Goal: Task Accomplishment & Management: Manage account settings

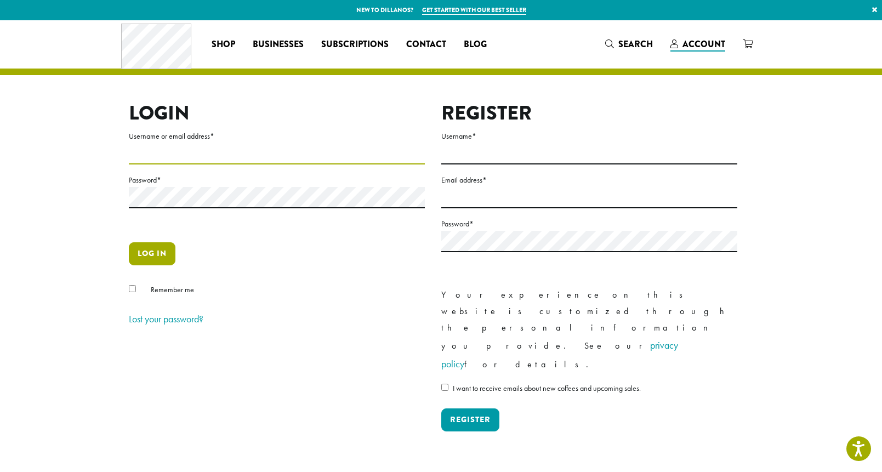
type input "**********"
click at [153, 253] on button "Log in" at bounding box center [152, 253] width 47 height 23
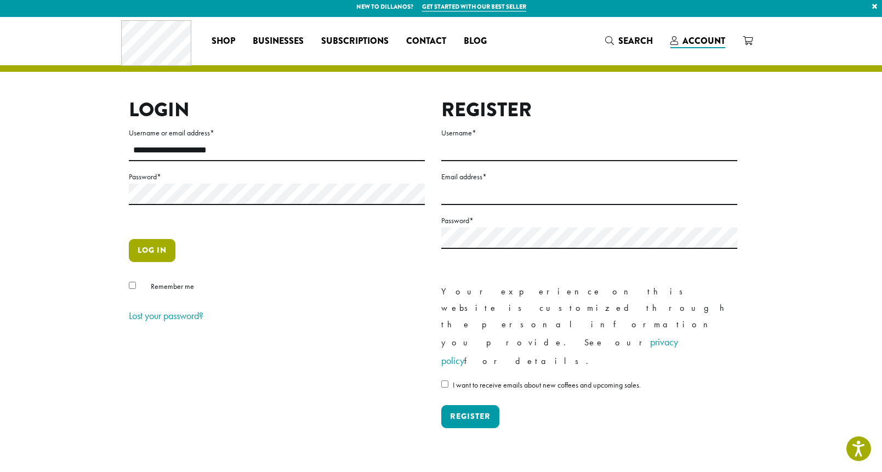
scroll to position [4, 0]
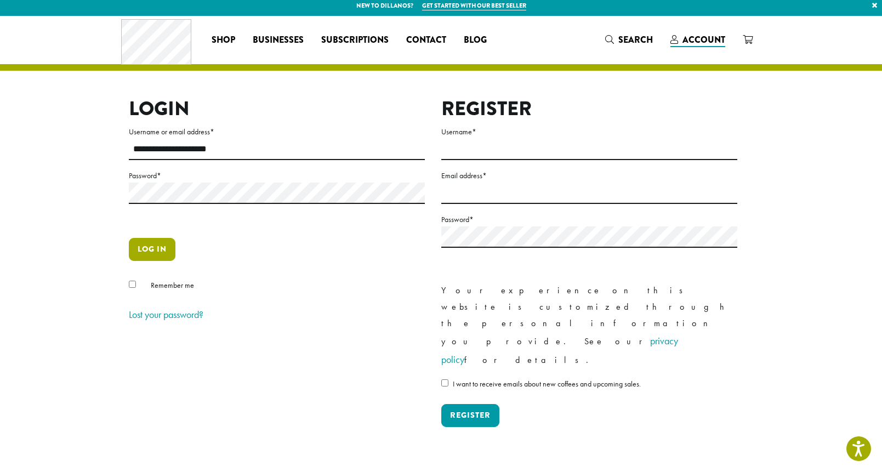
click at [158, 252] on button "Log in" at bounding box center [152, 249] width 47 height 23
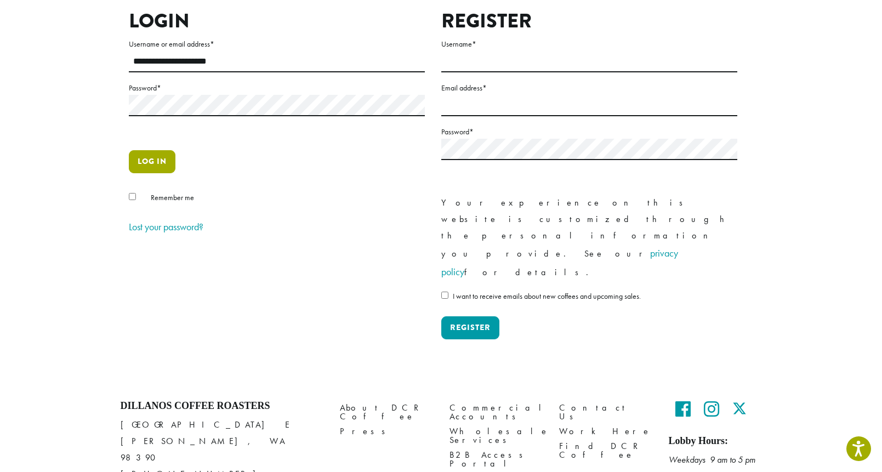
scroll to position [0, 0]
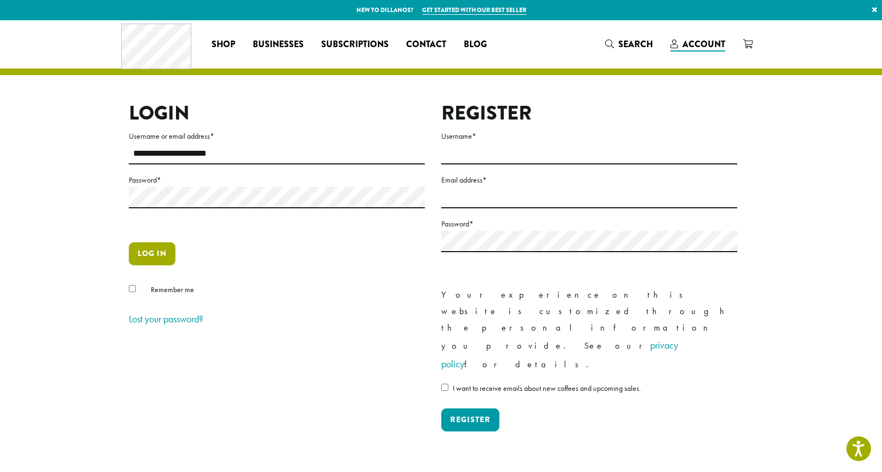
click at [149, 255] on button "Log in" at bounding box center [152, 253] width 47 height 23
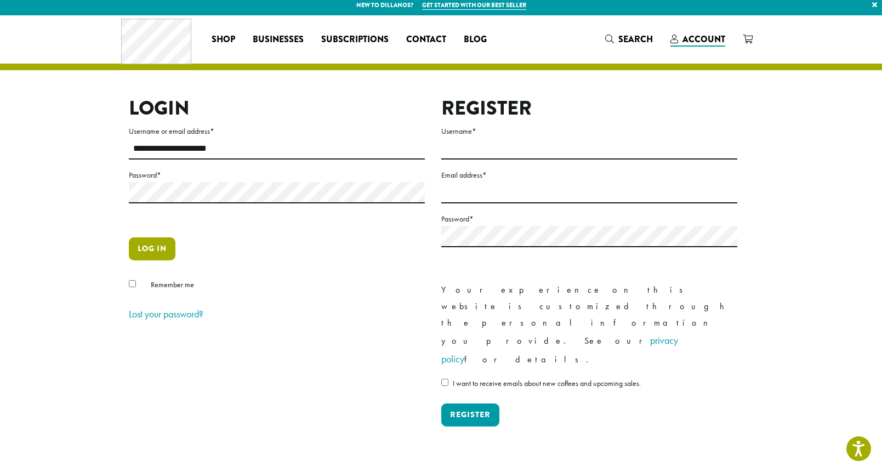
click at [147, 245] on button "Log in" at bounding box center [152, 248] width 47 height 23
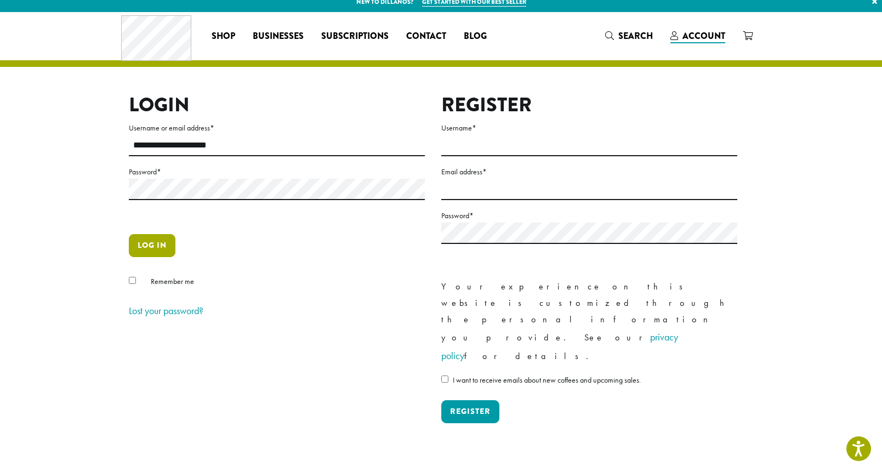
click at [147, 245] on button "Log in" at bounding box center [152, 245] width 47 height 23
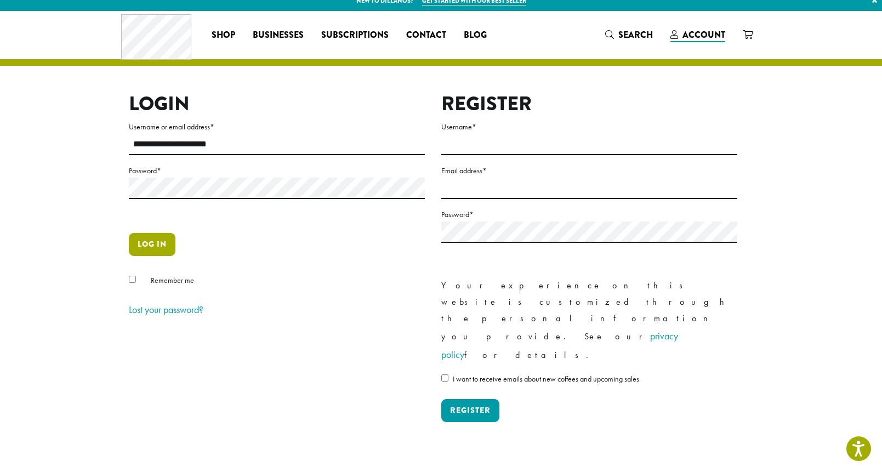
scroll to position [3, 0]
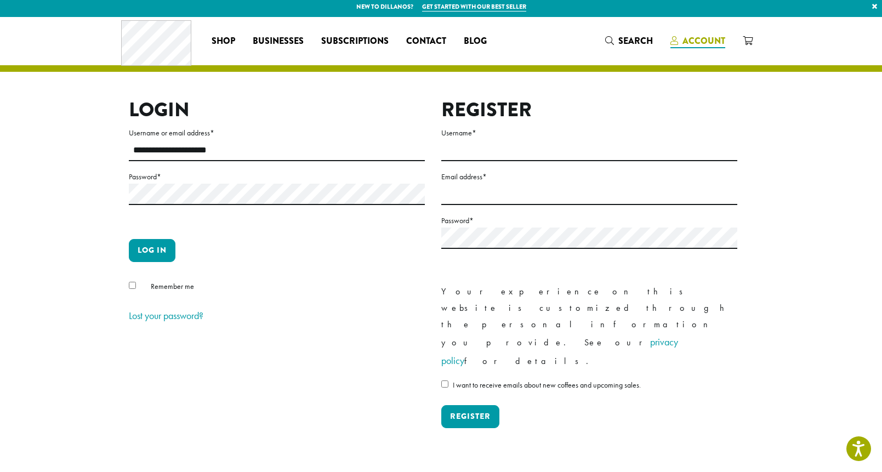
click at [686, 39] on span "Account" at bounding box center [703, 41] width 43 height 13
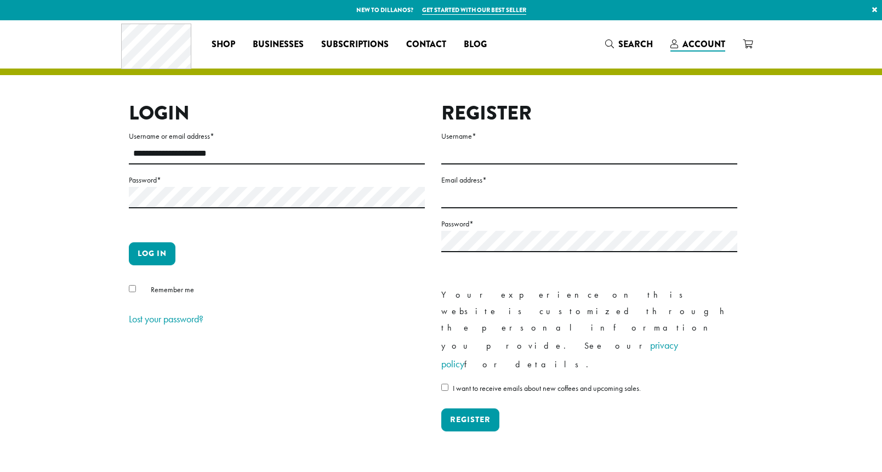
click at [156, 256] on button "Log in" at bounding box center [152, 253] width 47 height 23
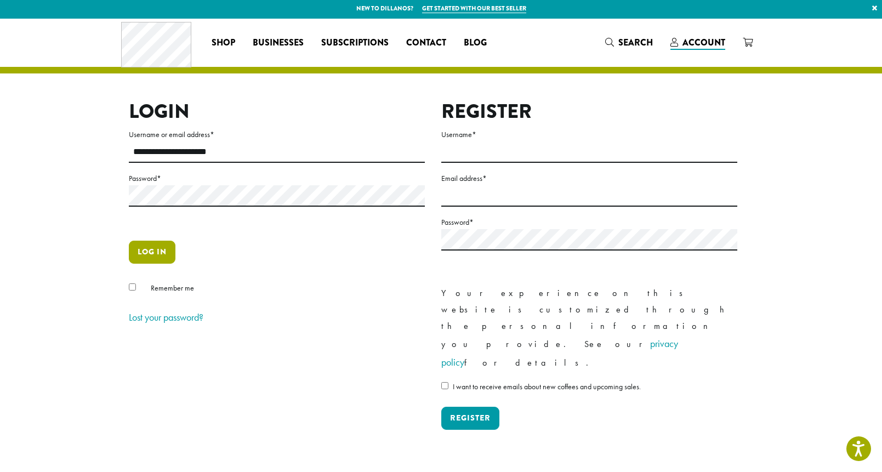
click at [143, 255] on button "Log in" at bounding box center [152, 252] width 47 height 23
click at [149, 249] on button "Log in" at bounding box center [152, 252] width 47 height 23
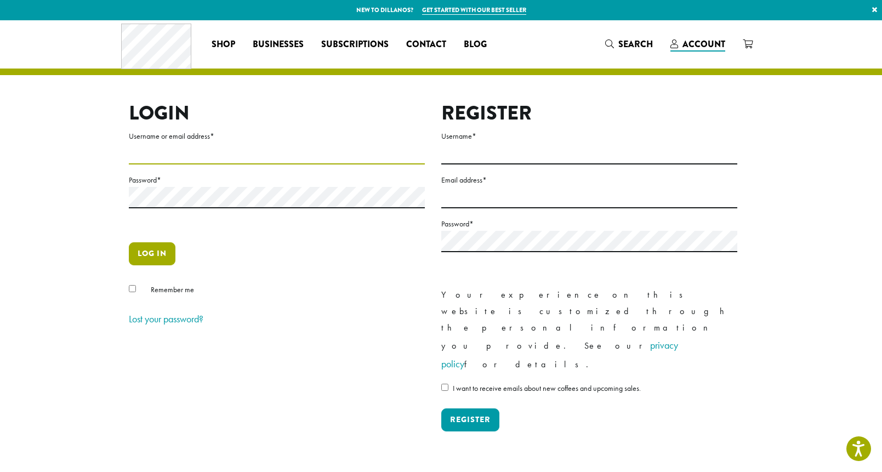
type input "**********"
click at [153, 252] on button "Log in" at bounding box center [152, 253] width 47 height 23
click at [144, 253] on button "Log in" at bounding box center [152, 253] width 47 height 23
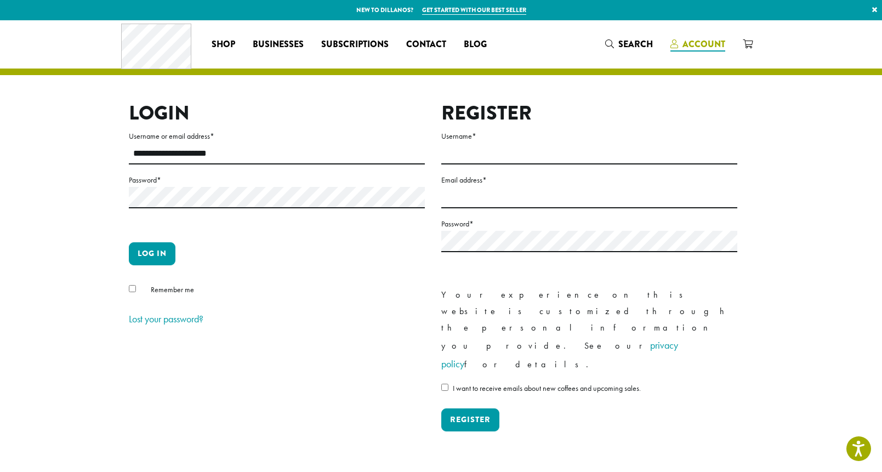
click at [713, 44] on span "Account" at bounding box center [703, 44] width 43 height 13
type input "**********"
click at [142, 256] on button "Log in" at bounding box center [152, 253] width 47 height 23
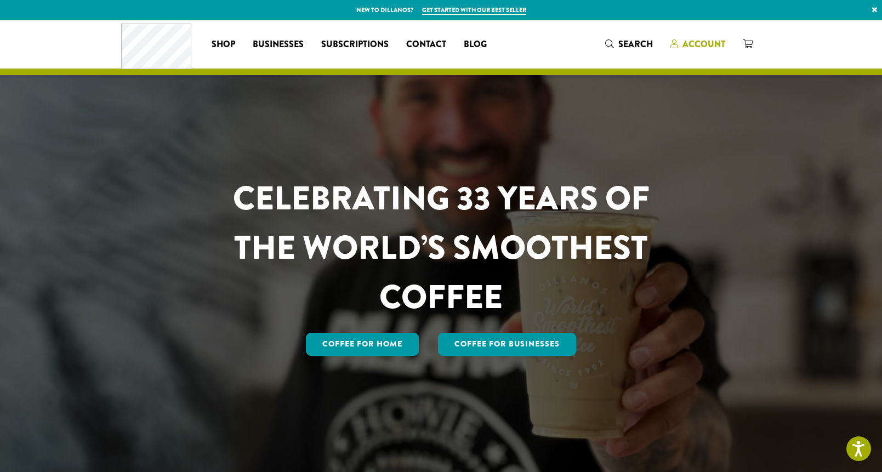
click at [697, 43] on span "Account" at bounding box center [703, 44] width 43 height 13
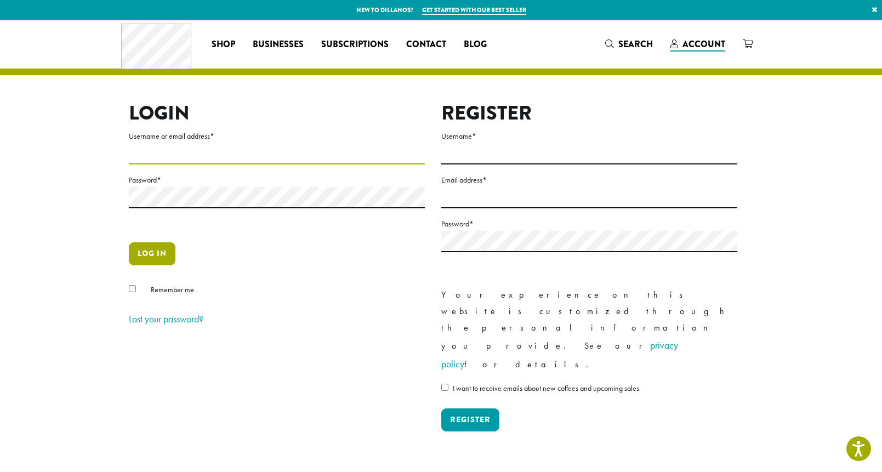
type input "**********"
click at [157, 255] on button "Log in" at bounding box center [152, 253] width 47 height 23
